Goal: Answer question/provide support: Share knowledge or assist other users

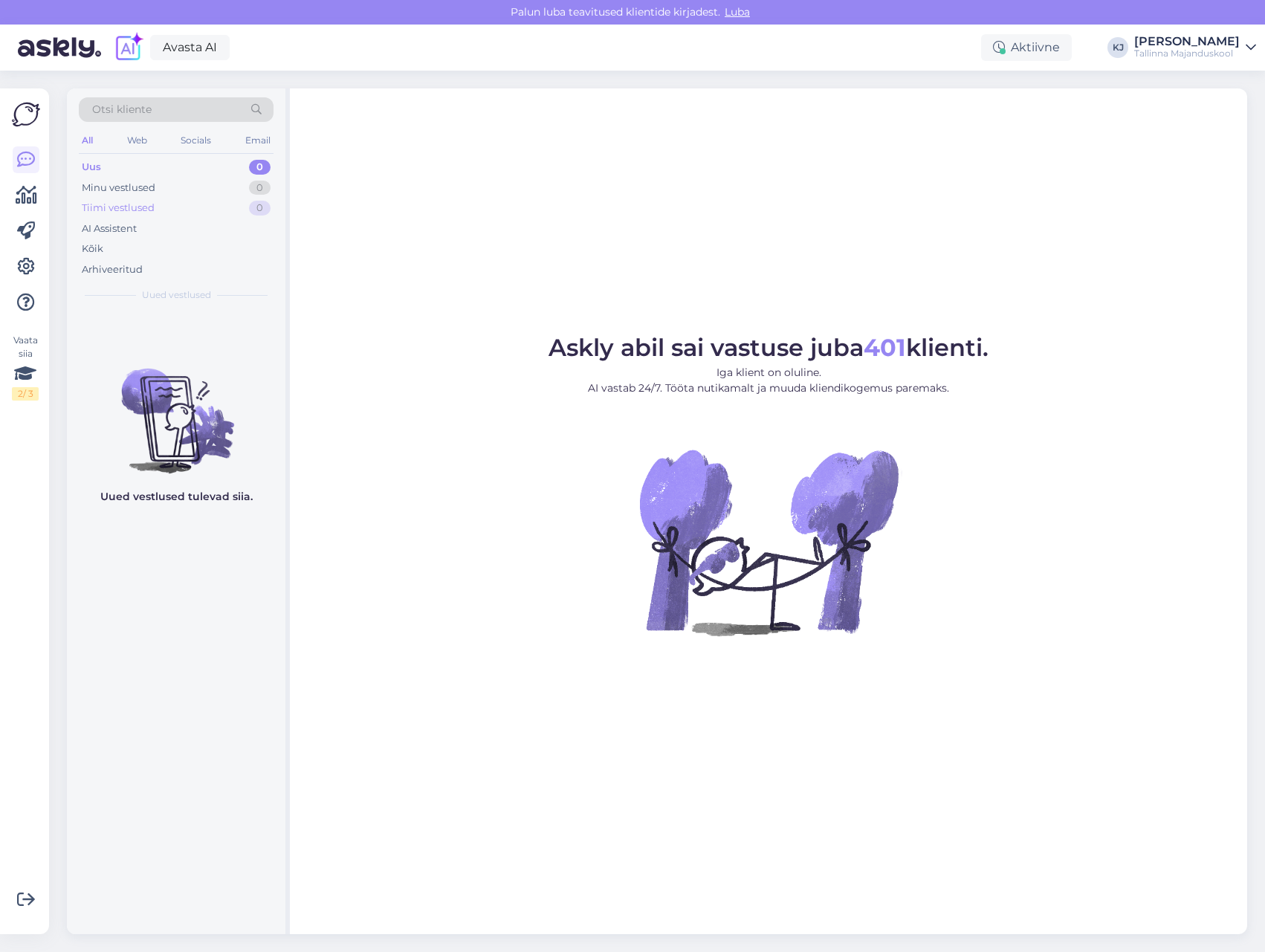
click at [225, 212] on div "Tiimi vestlused 0" at bounding box center [176, 208] width 194 height 21
click at [205, 246] on div "Kõik" at bounding box center [176, 249] width 194 height 21
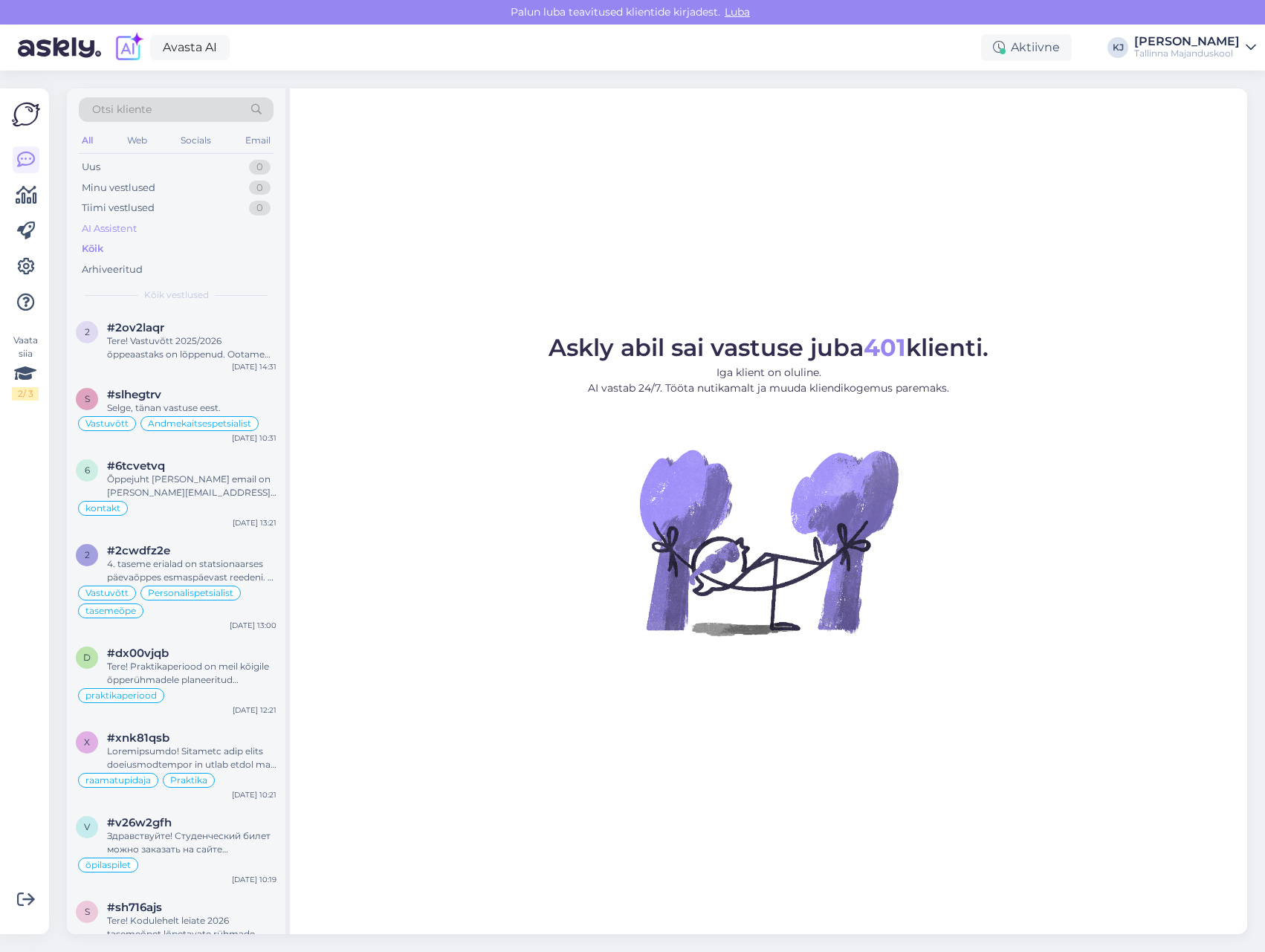
click at [204, 234] on div "AI Assistent" at bounding box center [176, 229] width 194 height 21
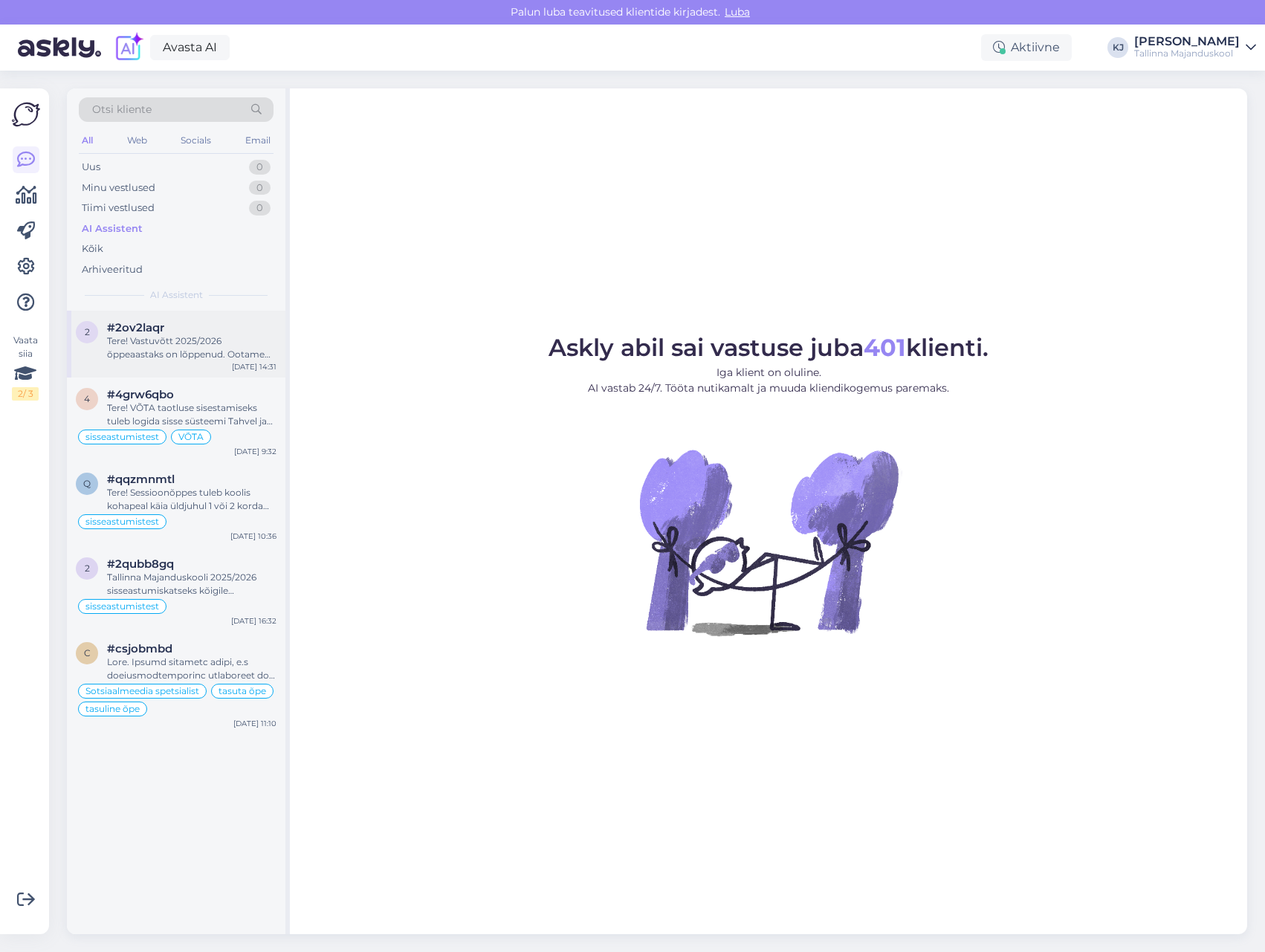
click at [192, 352] on div "Tere! Vastuvõtt 2025/2026 õppeaastaks on lõppenud. Ootame teid kandideerima jär…" at bounding box center [191, 347] width 169 height 27
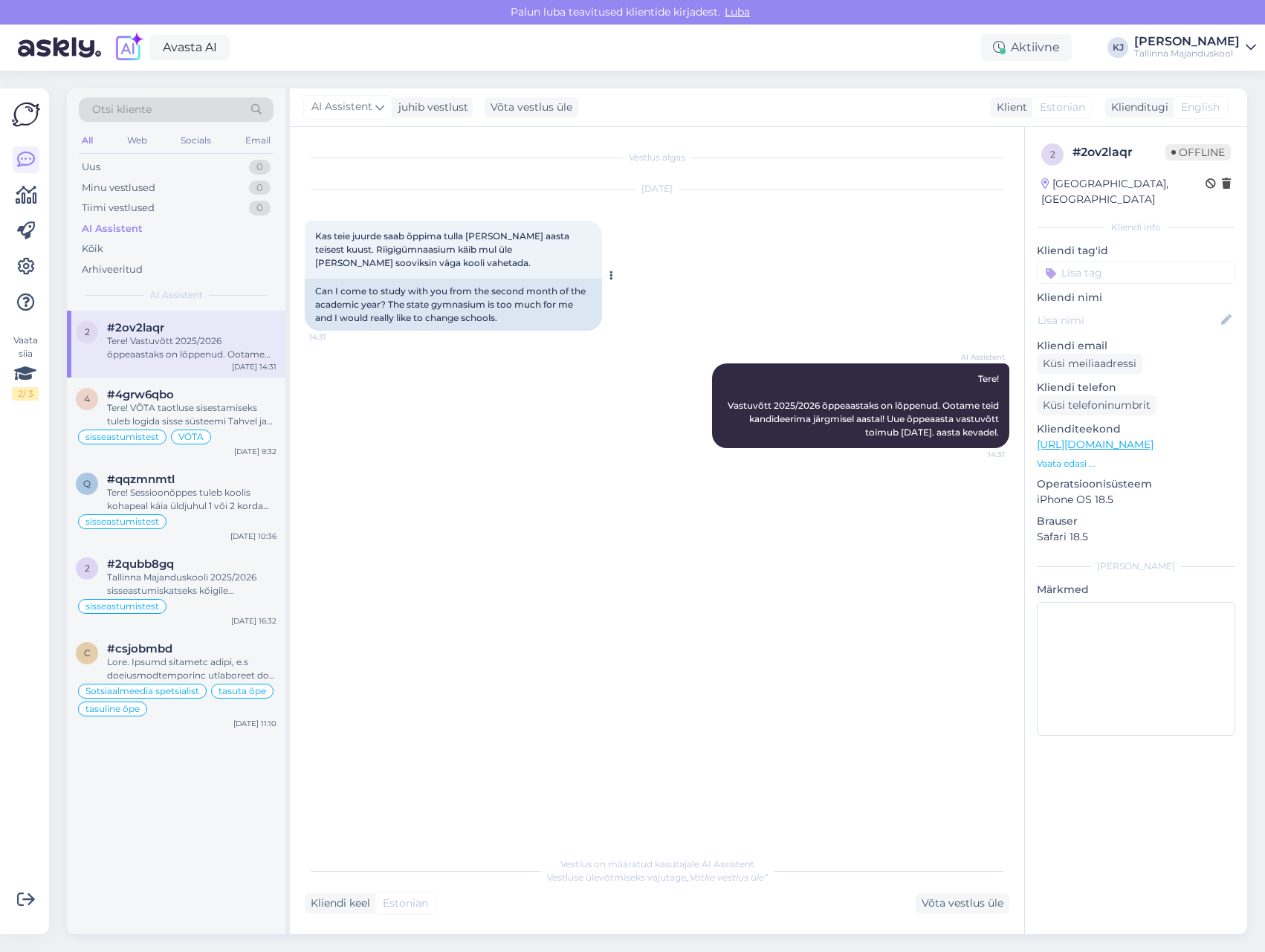
click at [344, 252] on span "Kas teie juurde saab õppima tulla [PERSON_NAME] aasta teisest kuust. Riigigümna…" at bounding box center [443, 249] width 256 height 38
click at [1120, 262] on input at bounding box center [1136, 273] width 198 height 22
type input "vastuvõtt"
click at [1133, 308] on span "Vastuvõtt" at bounding box center [1136, 312] width 43 height 9
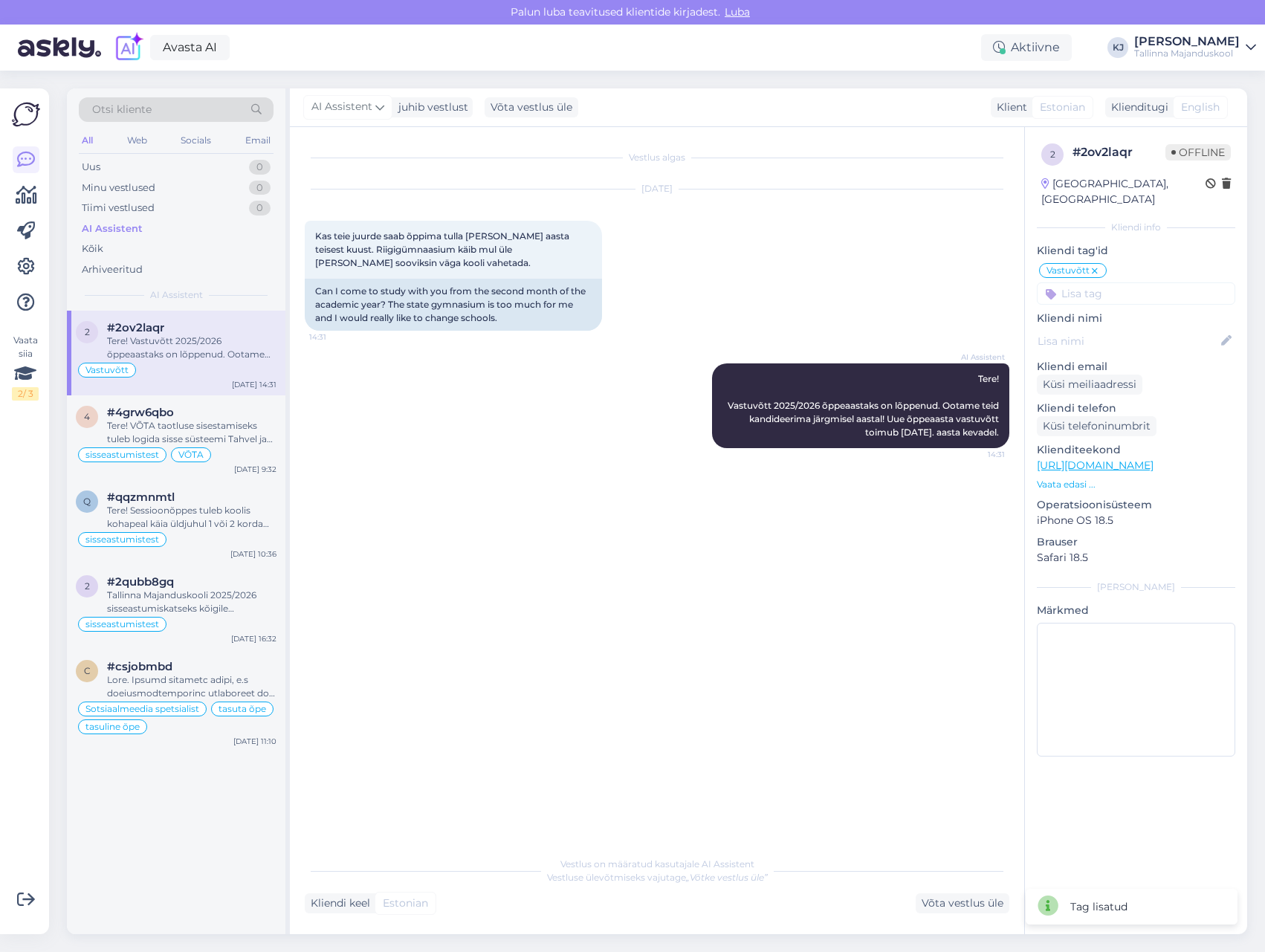
click at [659, 891] on div "Vestlus on määratud kasutajale AI Assistent Vestluse ülevõtmiseks vajutage „Võt…" at bounding box center [656, 881] width 704 height 65
click at [935, 902] on div "Võta vestlus üle" at bounding box center [962, 903] width 94 height 20
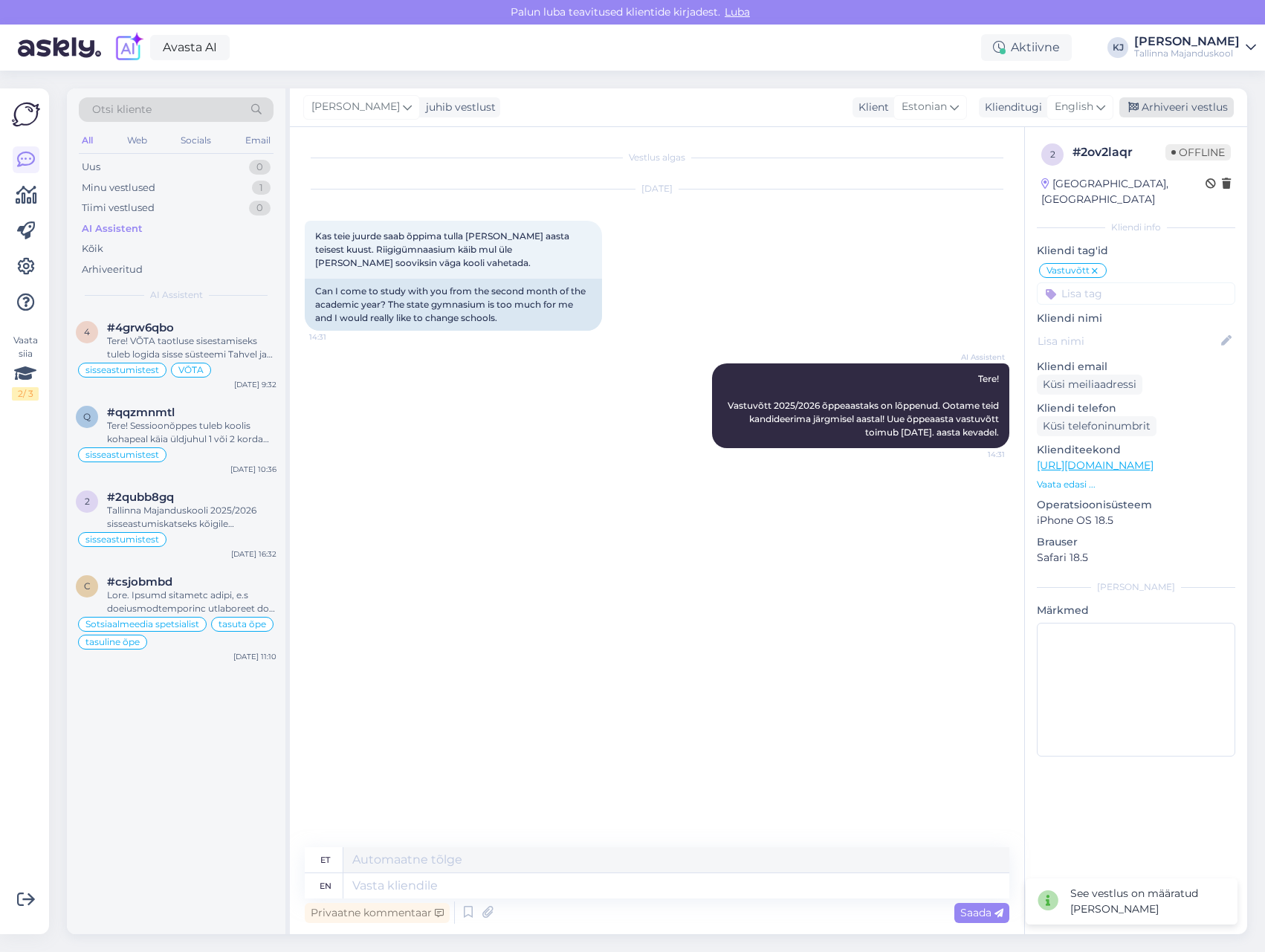
click at [1210, 111] on div "Arhiveeri vestlus" at bounding box center [1177, 107] width 115 height 20
